Goal: Task Accomplishment & Management: Complete application form

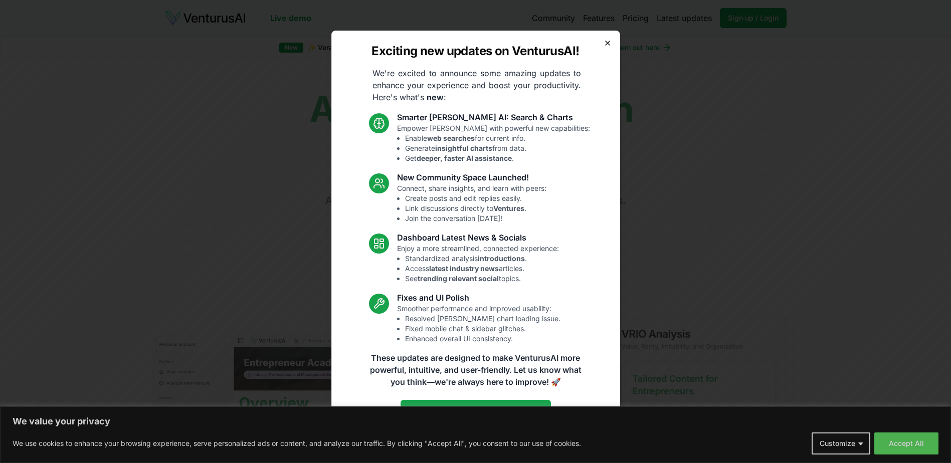
click at [603, 47] on icon "button" at bounding box center [607, 43] width 8 height 8
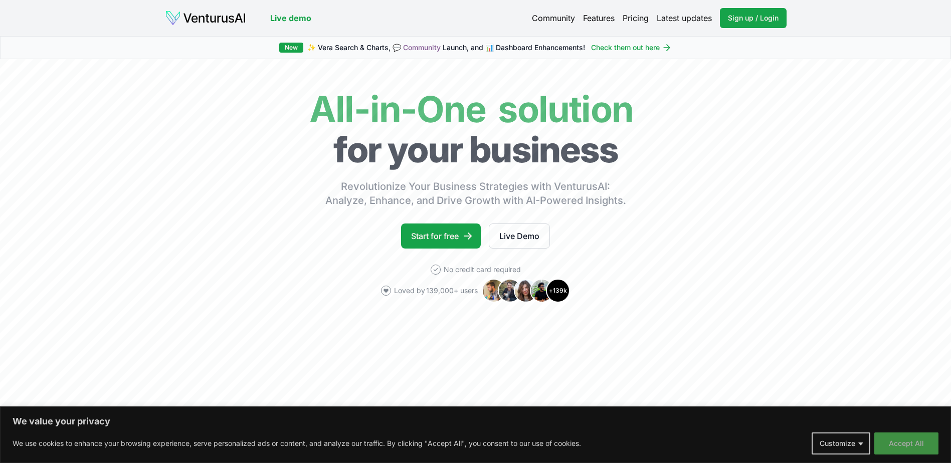
click at [895, 443] on button "Accept All" at bounding box center [906, 443] width 64 height 22
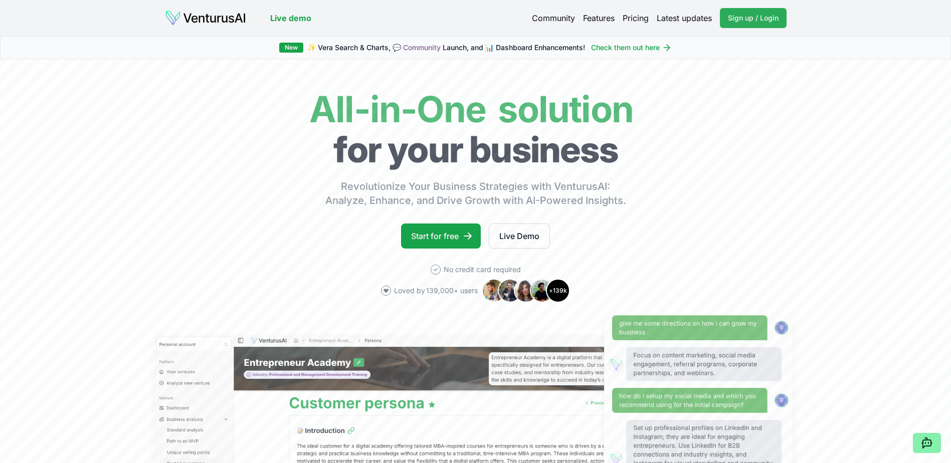
click at [759, 13] on span "Sign up / Login" at bounding box center [753, 18] width 51 height 10
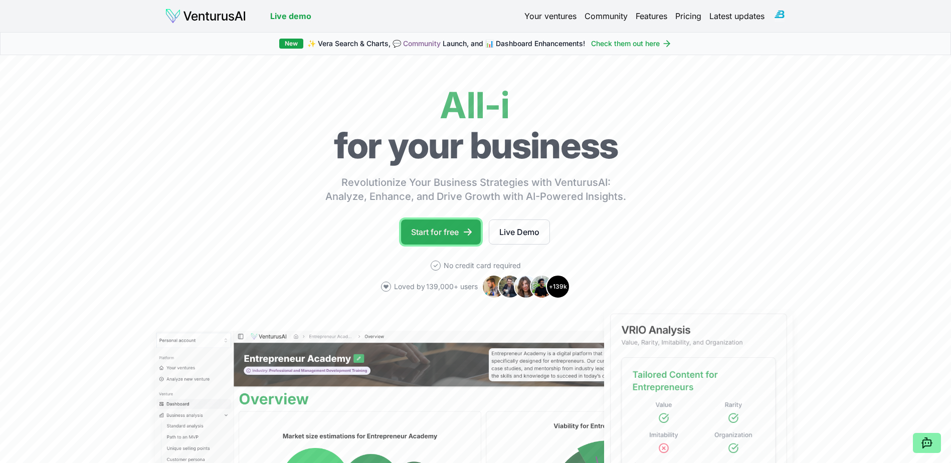
click at [449, 219] on link "Start for free" at bounding box center [441, 231] width 80 height 25
